Goal: Transaction & Acquisition: Book appointment/travel/reservation

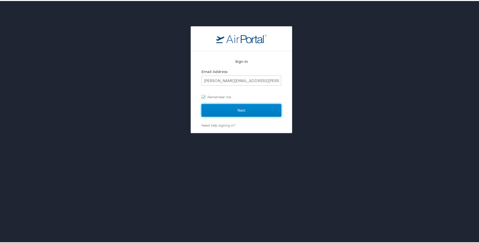
click at [235, 112] on input "Next" at bounding box center [242, 109] width 80 height 13
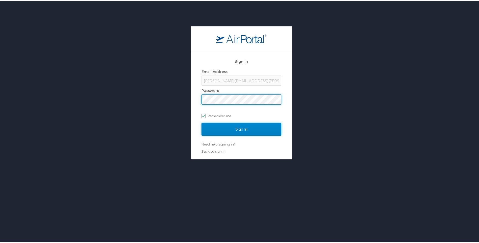
click at [234, 127] on input "Sign In" at bounding box center [242, 128] width 80 height 13
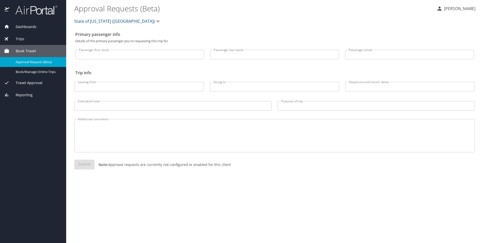
click at [31, 51] on span "Book Travel" at bounding box center [22, 51] width 27 height 6
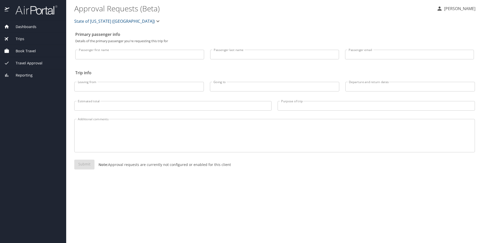
click at [31, 51] on span "Book Travel" at bounding box center [22, 51] width 27 height 6
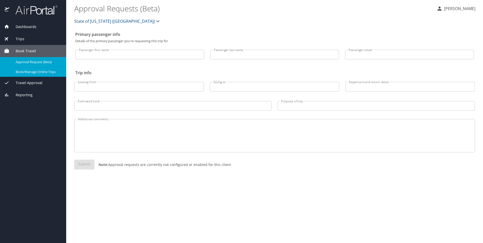
click at [36, 71] on span "Book/Manage Online Trips" at bounding box center [38, 71] width 44 height 5
